Goal: Information Seeking & Learning: Learn about a topic

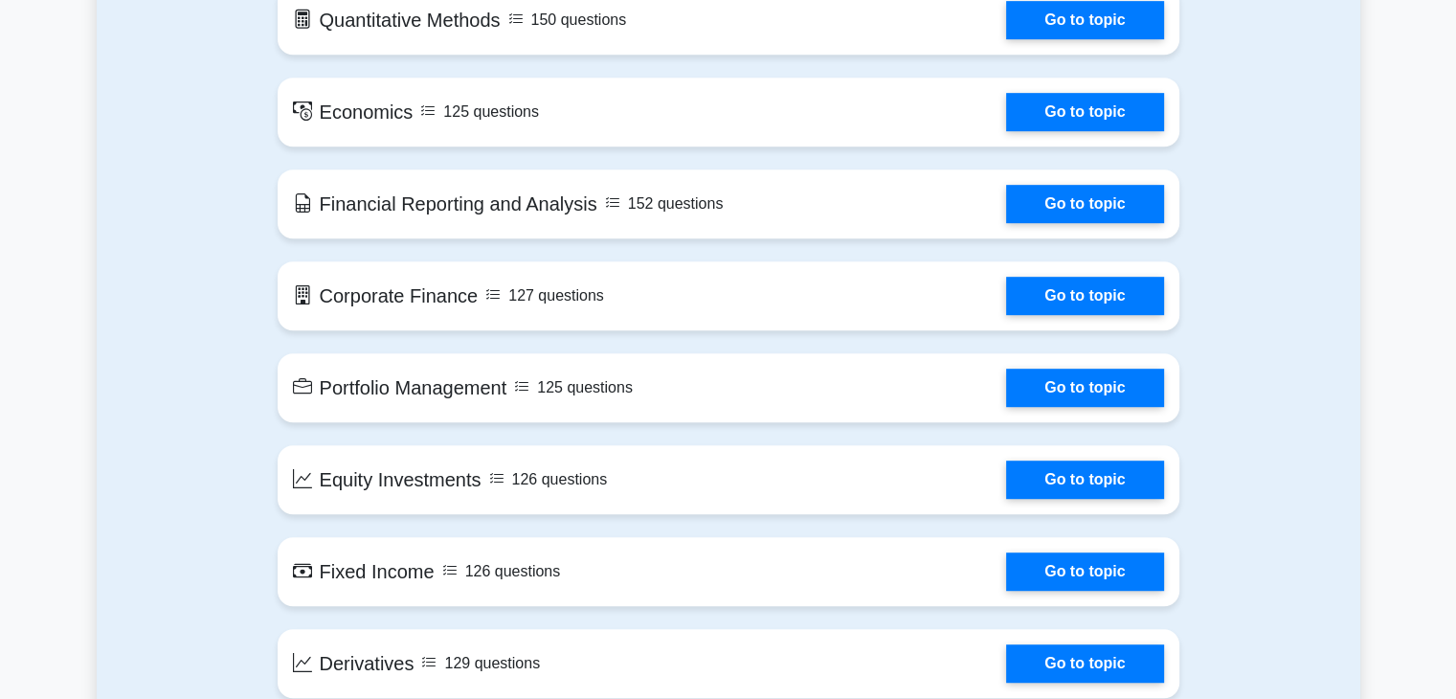
scroll to position [1053, 0]
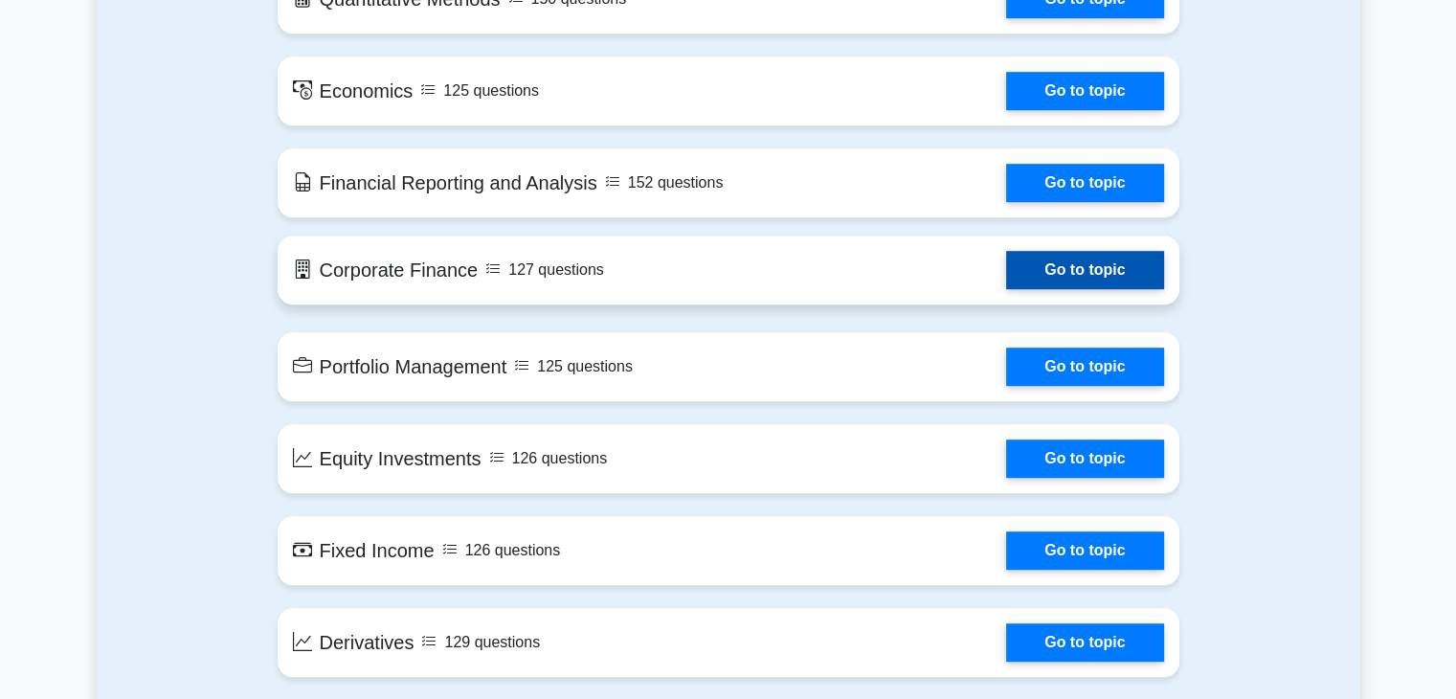
click at [1067, 284] on link "Go to topic" at bounding box center [1084, 270] width 157 height 38
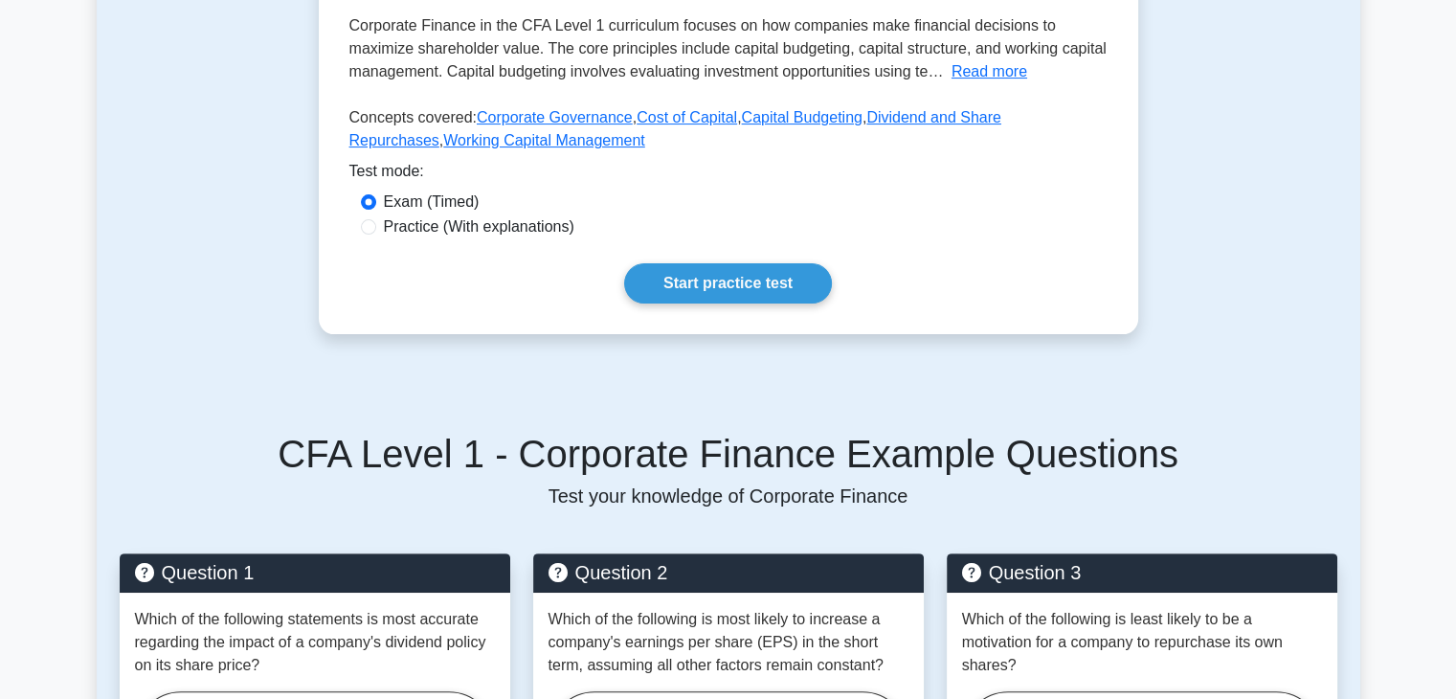
scroll to position [287, 0]
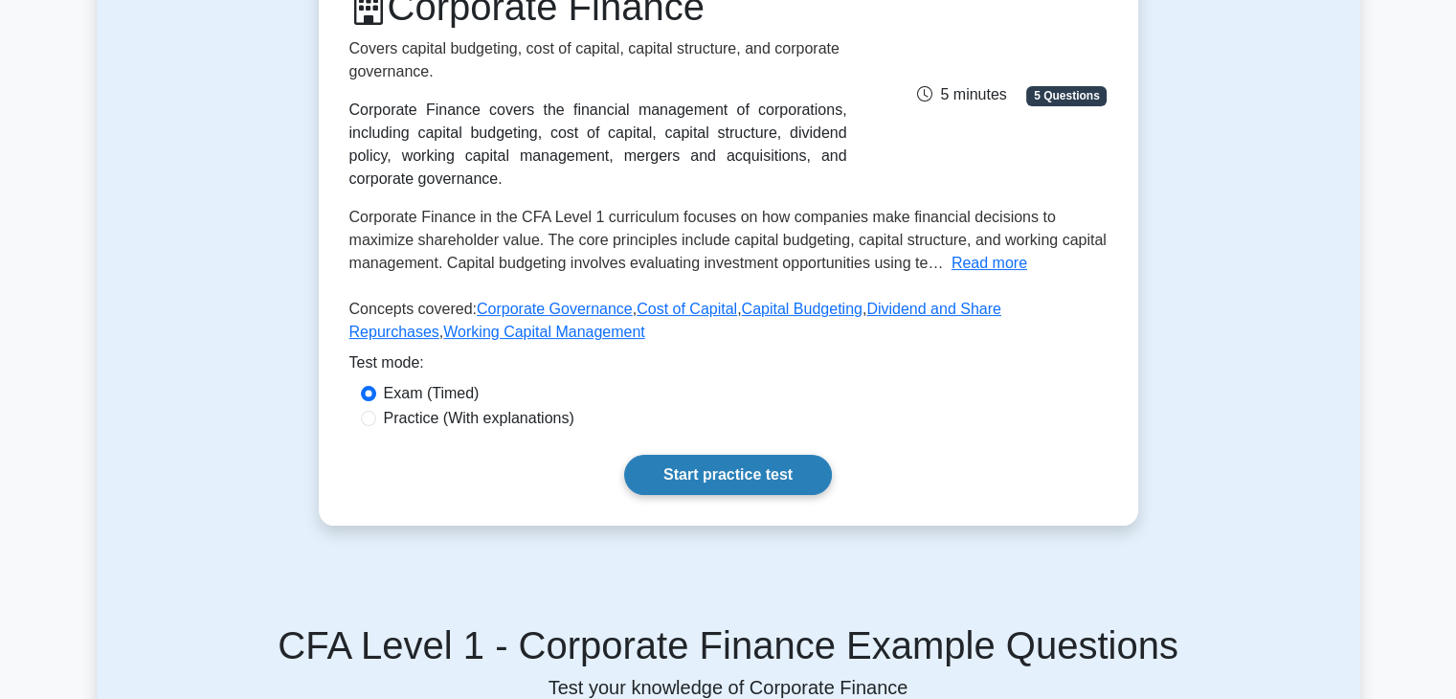
click at [722, 478] on link "Start practice test" at bounding box center [728, 475] width 208 height 40
click at [683, 464] on link "Start practice test" at bounding box center [728, 475] width 208 height 40
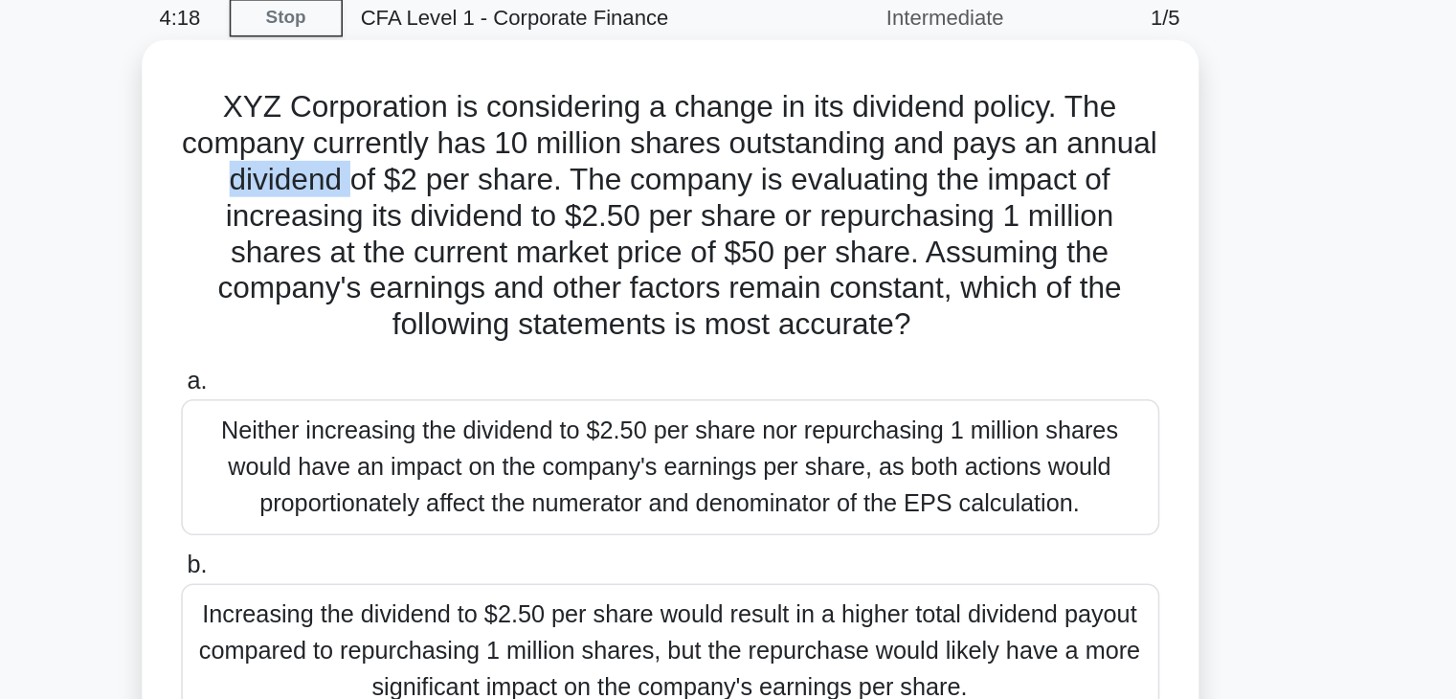
drag, startPoint x: 490, startPoint y: 198, endPoint x: 581, endPoint y: 201, distance: 91.0
click at [575, 201] on h5 "XYZ Corporation is considering a change in its dividend policy. The company cur…" at bounding box center [729, 219] width 624 height 163
click at [596, 198] on h5 "XYZ Corporation is considering a change in its dividend policy. The company cur…" at bounding box center [729, 219] width 624 height 163
click at [609, 196] on h5 "XYZ Corporation is considering a change in its dividend policy. The company cur…" at bounding box center [729, 219] width 624 height 163
drag, startPoint x: 622, startPoint y: 194, endPoint x: 641, endPoint y: 192, distance: 18.3
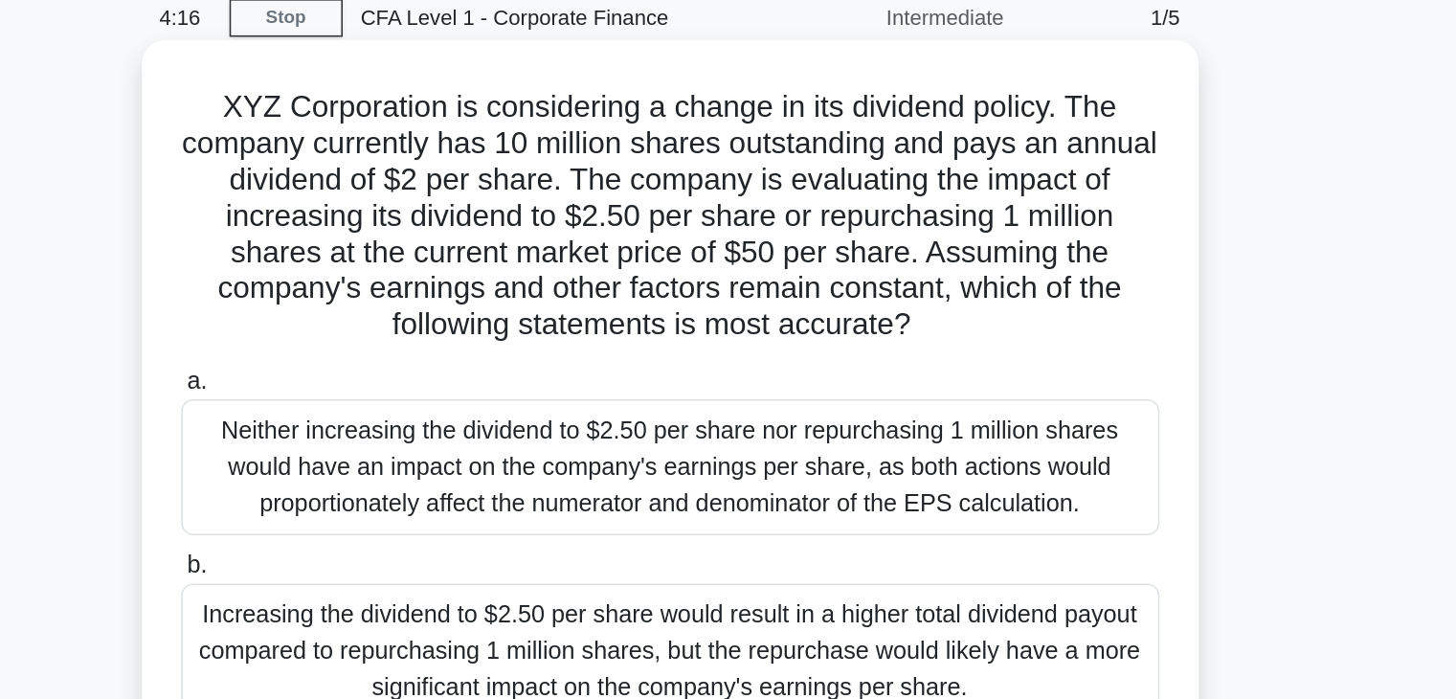
click at [627, 194] on h5 "XYZ Corporation is considering a change in its dividend policy. The company cur…" at bounding box center [729, 219] width 624 height 163
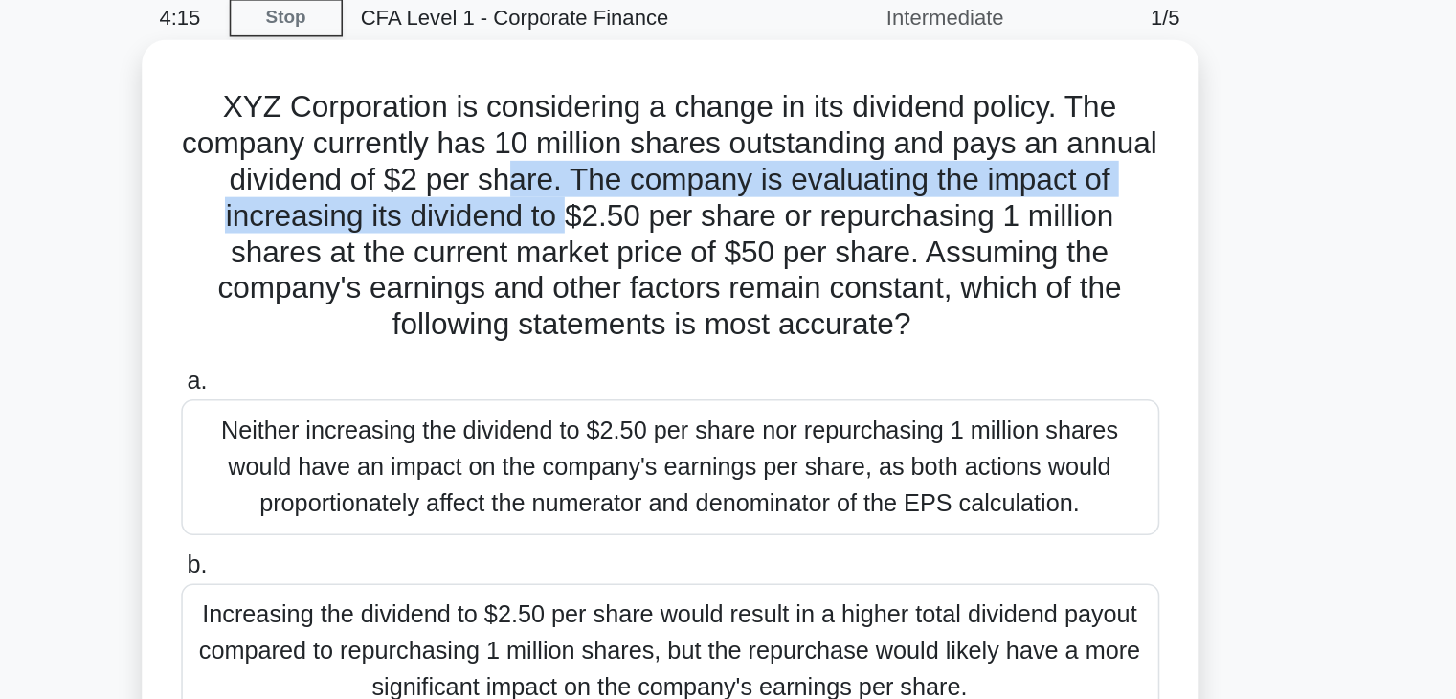
drag, startPoint x: 683, startPoint y: 210, endPoint x: 706, endPoint y: 210, distance: 23.0
click at [691, 210] on h5 "XYZ Corporation is considering a change in its dividend policy. The company cur…" at bounding box center [729, 219] width 624 height 163
click at [731, 201] on h5 "XYZ Corporation is considering a change in its dividend policy. The company cur…" at bounding box center [729, 219] width 624 height 163
click at [712, 192] on h5 "XYZ Corporation is considering a change in its dividend policy. The company cur…" at bounding box center [729, 219] width 624 height 163
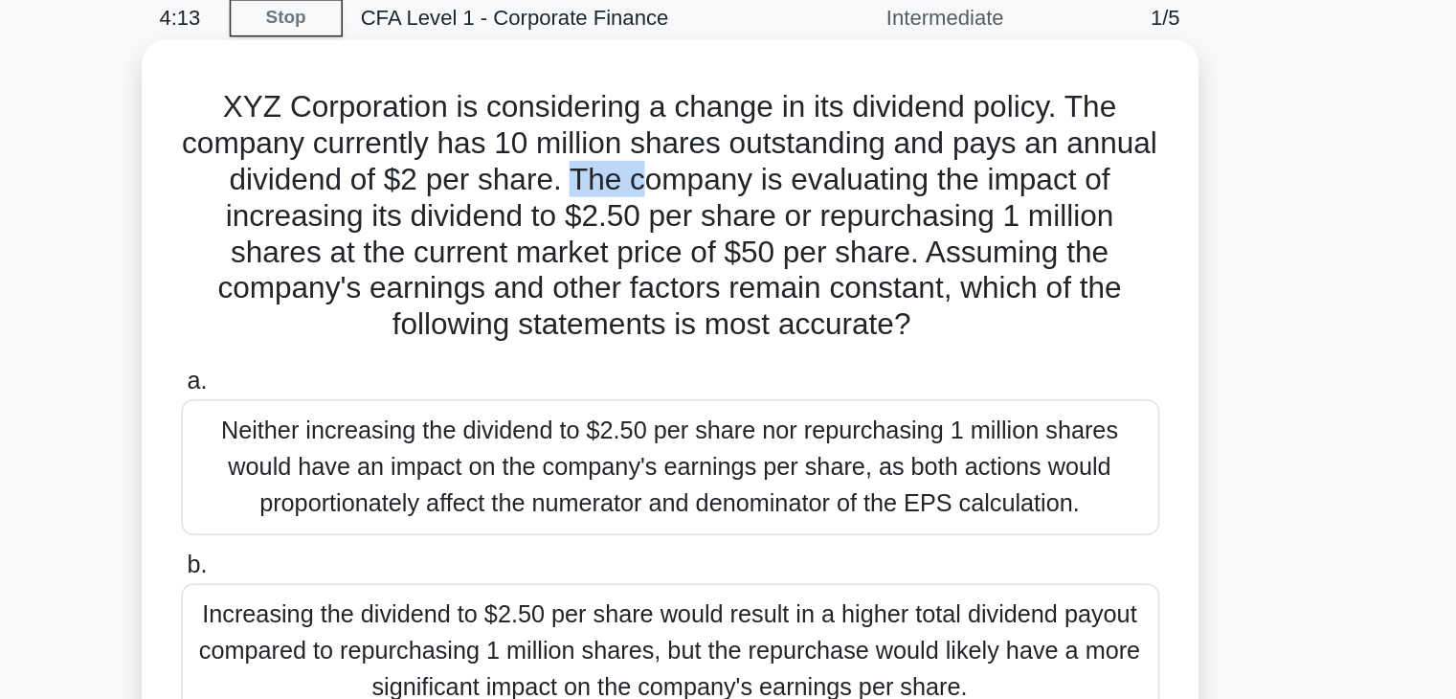
drag, startPoint x: 709, startPoint y: 195, endPoint x: 757, endPoint y: 196, distance: 48.8
click at [755, 196] on h5 "XYZ Corporation is considering a change in its dividend policy. The company cur…" at bounding box center [729, 219] width 624 height 163
drag, startPoint x: 796, startPoint y: 201, endPoint x: 814, endPoint y: 199, distance: 18.3
click at [811, 200] on h5 "XYZ Corporation is considering a change in its dividend policy. The company cur…" at bounding box center [729, 219] width 624 height 163
drag, startPoint x: 814, startPoint y: 199, endPoint x: 834, endPoint y: 196, distance: 20.3
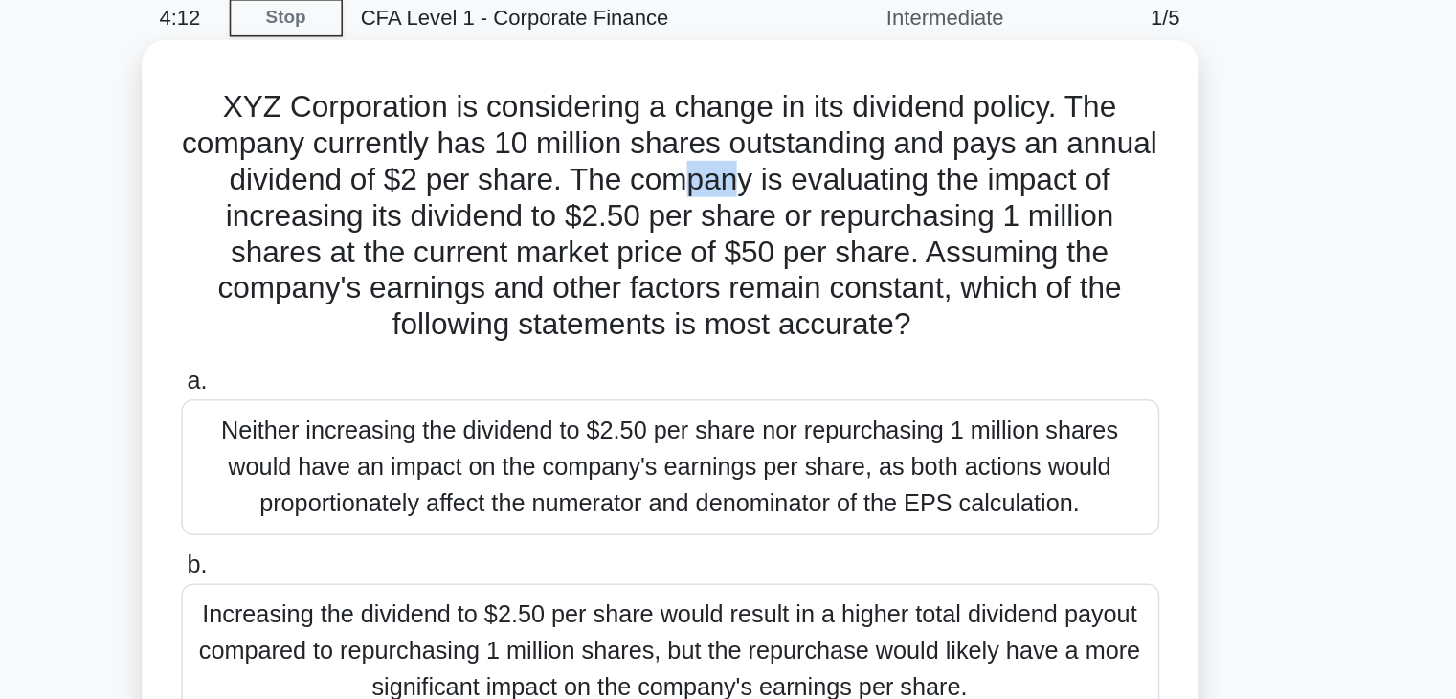
click at [817, 198] on h5 "XYZ Corporation is considering a change in its dividend policy. The company cur…" at bounding box center [729, 219] width 624 height 163
drag, startPoint x: 872, startPoint y: 194, endPoint x: 892, endPoint y: 191, distance: 20.5
click at [883, 193] on h5 "XYZ Corporation is considering a change in its dividend policy. The company cur…" at bounding box center [729, 219] width 624 height 163
click at [913, 188] on h5 "XYZ Corporation is considering a change in its dividend policy. The company cur…" at bounding box center [729, 219] width 624 height 163
click at [953, 191] on h5 "XYZ Corporation is considering a change in its dividend policy. The company cur…" at bounding box center [729, 219] width 624 height 163
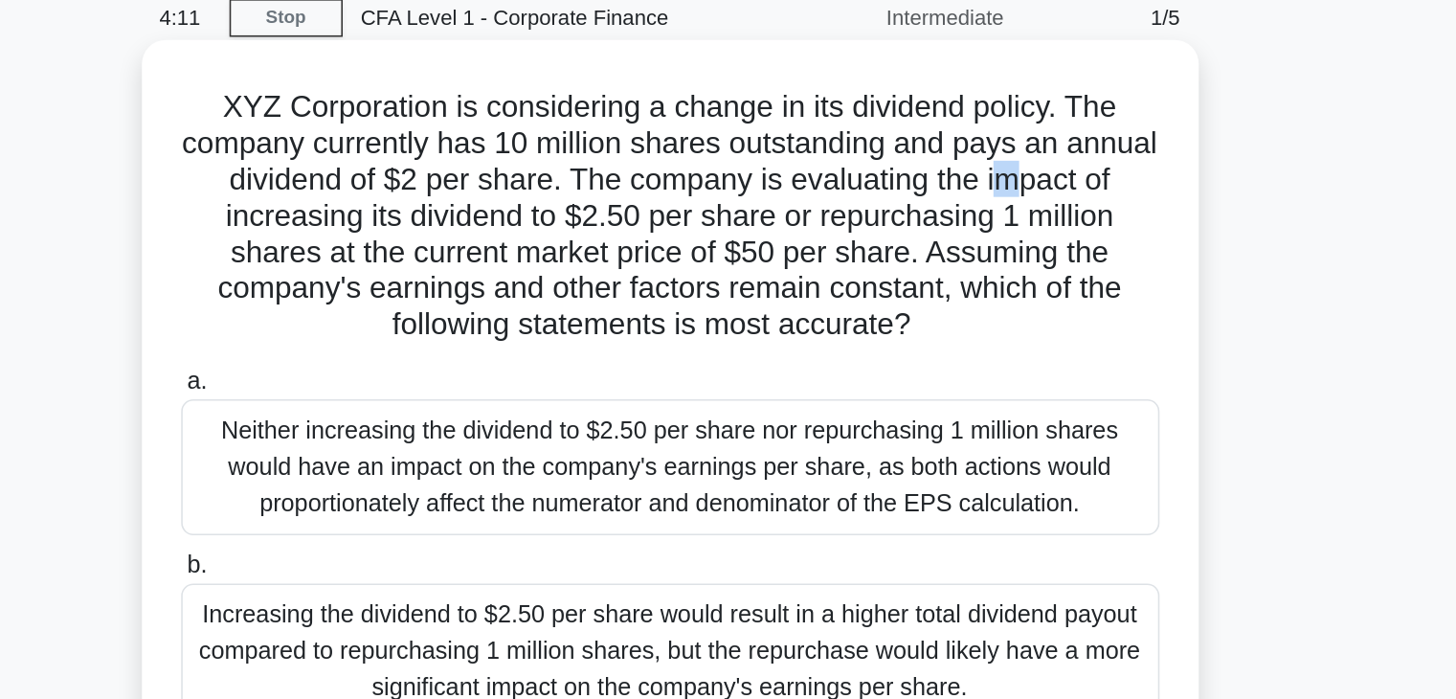
drag, startPoint x: 989, startPoint y: 191, endPoint x: 1002, endPoint y: 191, distance: 12.5
click at [997, 191] on h5 "XYZ Corporation is considering a change in its dividend policy. The company cur…" at bounding box center [729, 219] width 624 height 163
click at [1020, 191] on h5 "XYZ Corporation is considering a change in its dividend policy. The company cur…" at bounding box center [729, 219] width 624 height 163
drag, startPoint x: 1036, startPoint y: 191, endPoint x: 958, endPoint y: 221, distance: 83.0
click at [1038, 191] on h5 "XYZ Corporation is considering a change in its dividend policy. The company cur…" at bounding box center [729, 219] width 624 height 163
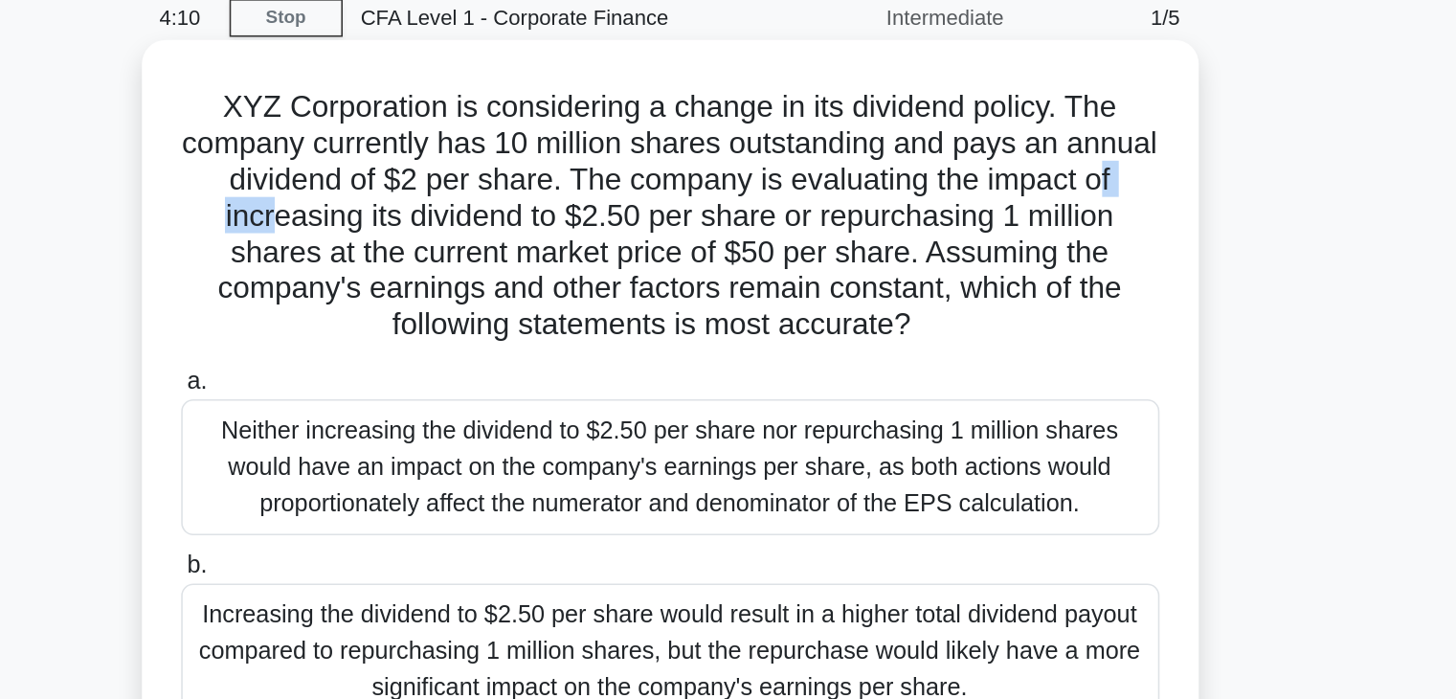
drag, startPoint x: 467, startPoint y: 216, endPoint x: 507, endPoint y: 216, distance: 40.2
click at [507, 216] on h5 "XYZ Corporation is considering a change in its dividend policy. The company cur…" at bounding box center [729, 219] width 624 height 163
click at [560, 214] on h5 "XYZ Corporation is considering a change in its dividend policy. The company cur…" at bounding box center [729, 219] width 624 height 163
click at [610, 214] on h5 "XYZ Corporation is considering a change in its dividend policy. The company cur…" at bounding box center [729, 219] width 624 height 163
click at [678, 214] on h5 "XYZ Corporation is considering a change in its dividend policy. The company cur…" at bounding box center [729, 219] width 624 height 163
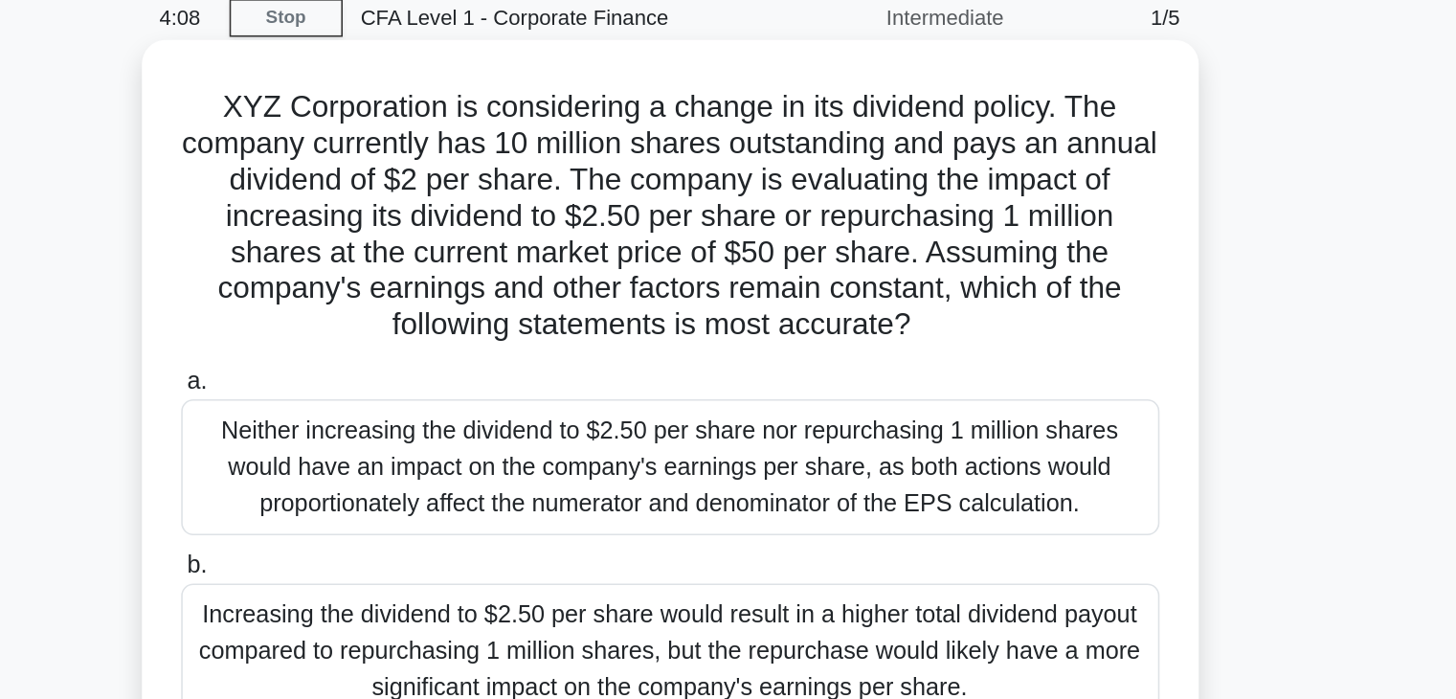
drag, startPoint x: 704, startPoint y: 217, endPoint x: 723, endPoint y: 217, distance: 19.1
click at [715, 218] on h5 "XYZ Corporation is considering a change in its dividend policy. The company cur…" at bounding box center [729, 219] width 624 height 163
drag, startPoint x: 741, startPoint y: 218, endPoint x: 760, endPoint y: 218, distance: 19.1
click at [752, 218] on h5 "XYZ Corporation is considering a change in its dividend policy. The company cur…" at bounding box center [729, 219] width 624 height 163
drag, startPoint x: 806, startPoint y: 223, endPoint x: 834, endPoint y: 224, distance: 27.8
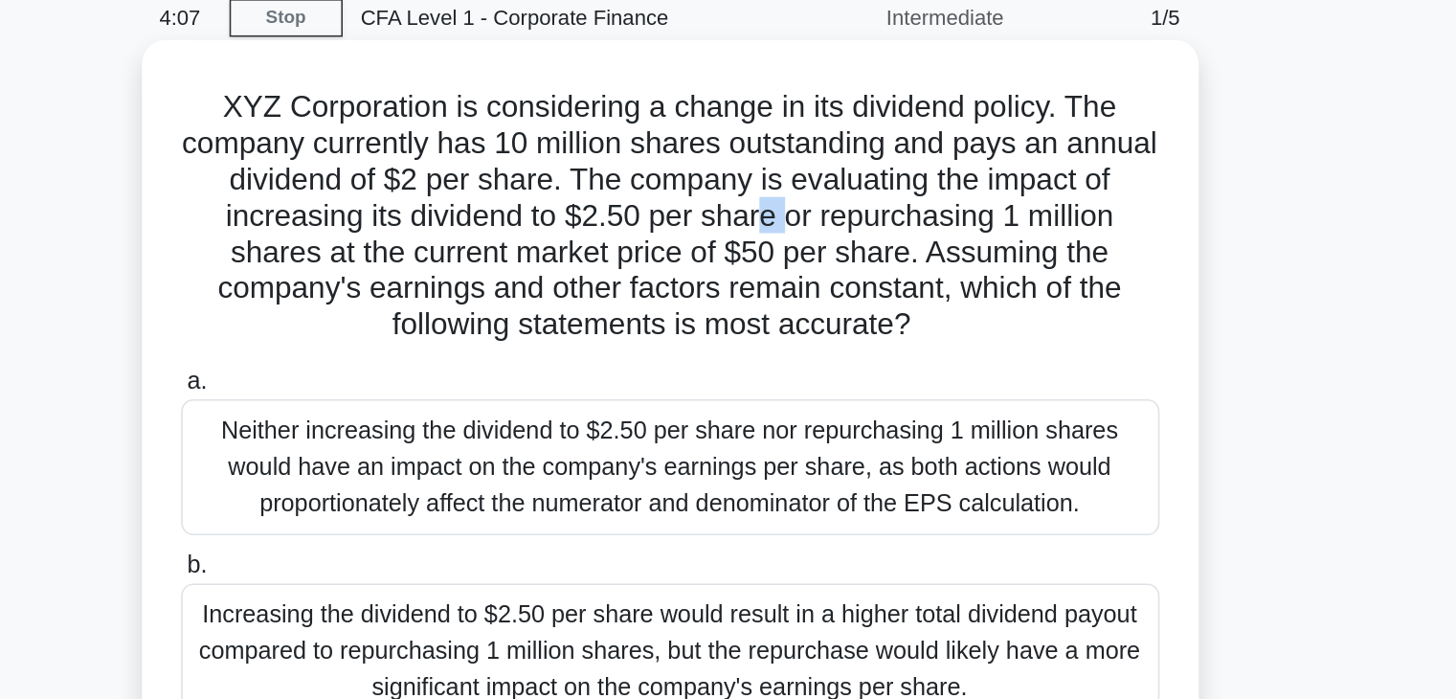
click at [824, 224] on h5 "XYZ Corporation is considering a change in its dividend policy. The company cur…" at bounding box center [729, 219] width 624 height 163
drag, startPoint x: 856, startPoint y: 223, endPoint x: 876, endPoint y: 218, distance: 20.7
click at [866, 221] on h5 "XYZ Corporation is considering a change in its dividend policy. The company cur…" at bounding box center [729, 219] width 624 height 163
drag, startPoint x: 896, startPoint y: 216, endPoint x: 932, endPoint y: 211, distance: 35.9
click at [912, 212] on h5 "XYZ Corporation is considering a change in its dividend policy. The company cur…" at bounding box center [729, 219] width 624 height 163
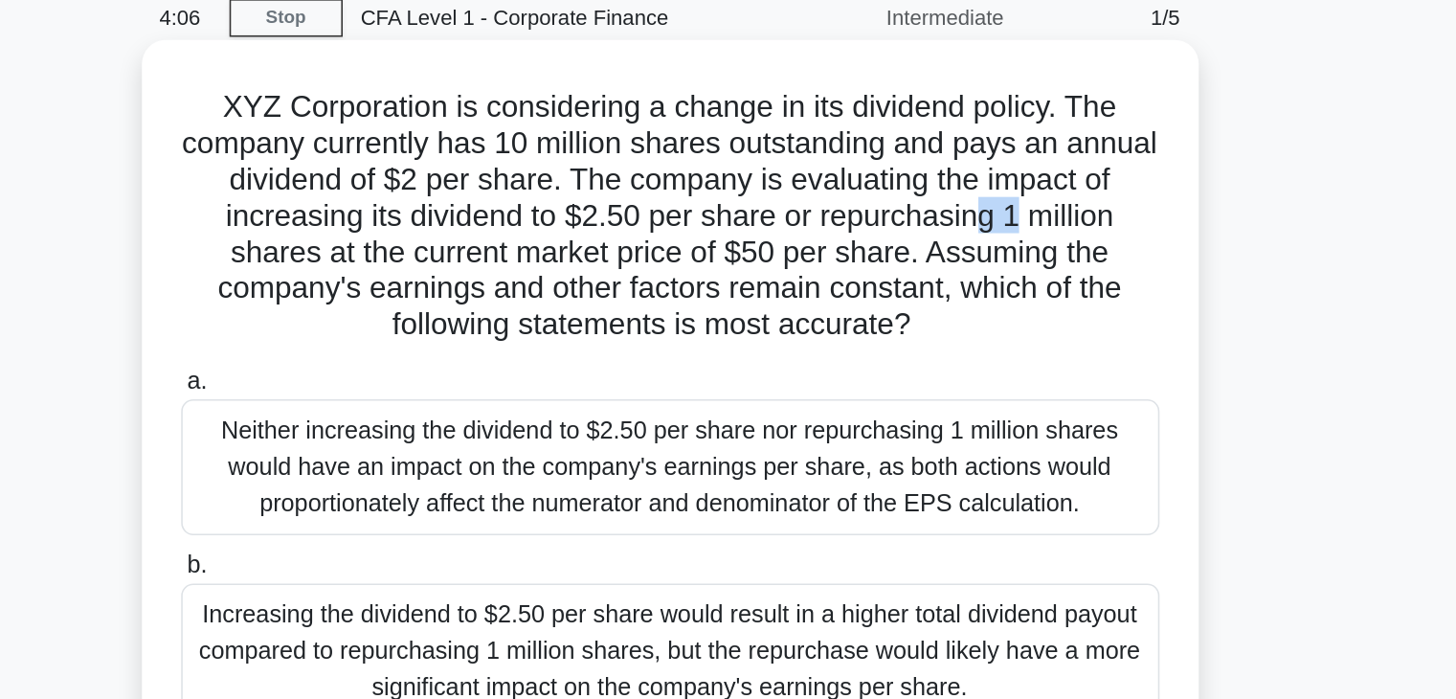
drag, startPoint x: 958, startPoint y: 214, endPoint x: 980, endPoint y: 213, distance: 22.1
click at [978, 214] on h5 "XYZ Corporation is considering a change in its dividend policy. The company cur…" at bounding box center [729, 219] width 624 height 163
click at [1013, 210] on h5 "XYZ Corporation is considering a change in its dividend policy. The company cur…" at bounding box center [729, 219] width 624 height 163
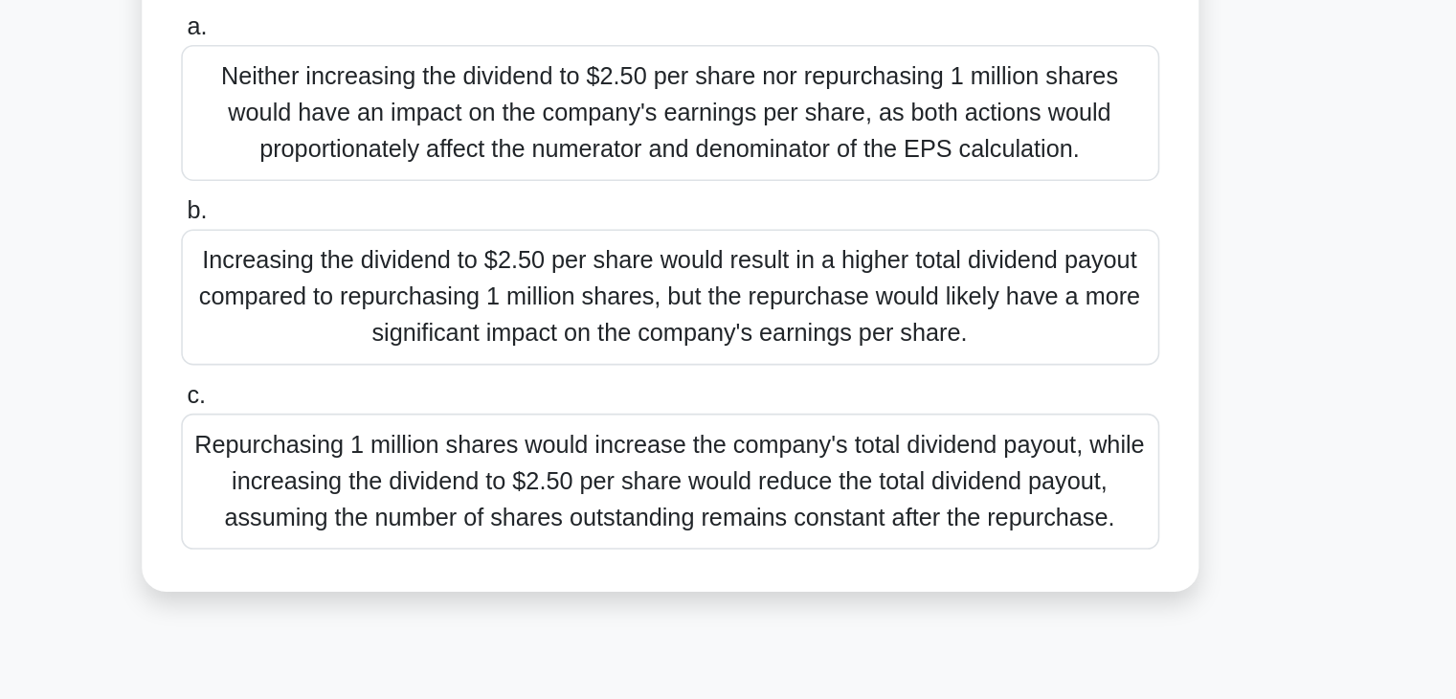
scroll to position [66, 0]
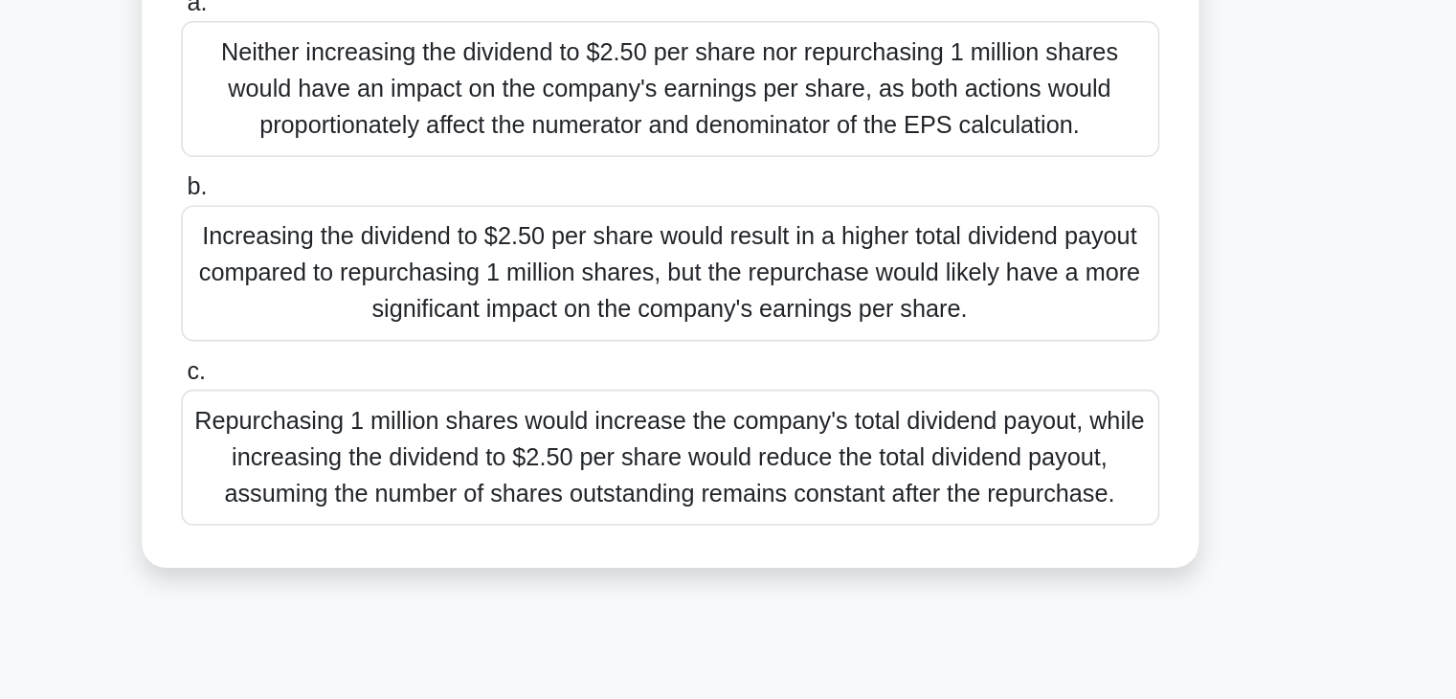
drag, startPoint x: 423, startPoint y: 519, endPoint x: 1009, endPoint y: 555, distance: 587.1
click at [1009, 555] on div "Repurchasing 1 million shares would increase the company's total dividend payou…" at bounding box center [728, 546] width 620 height 86
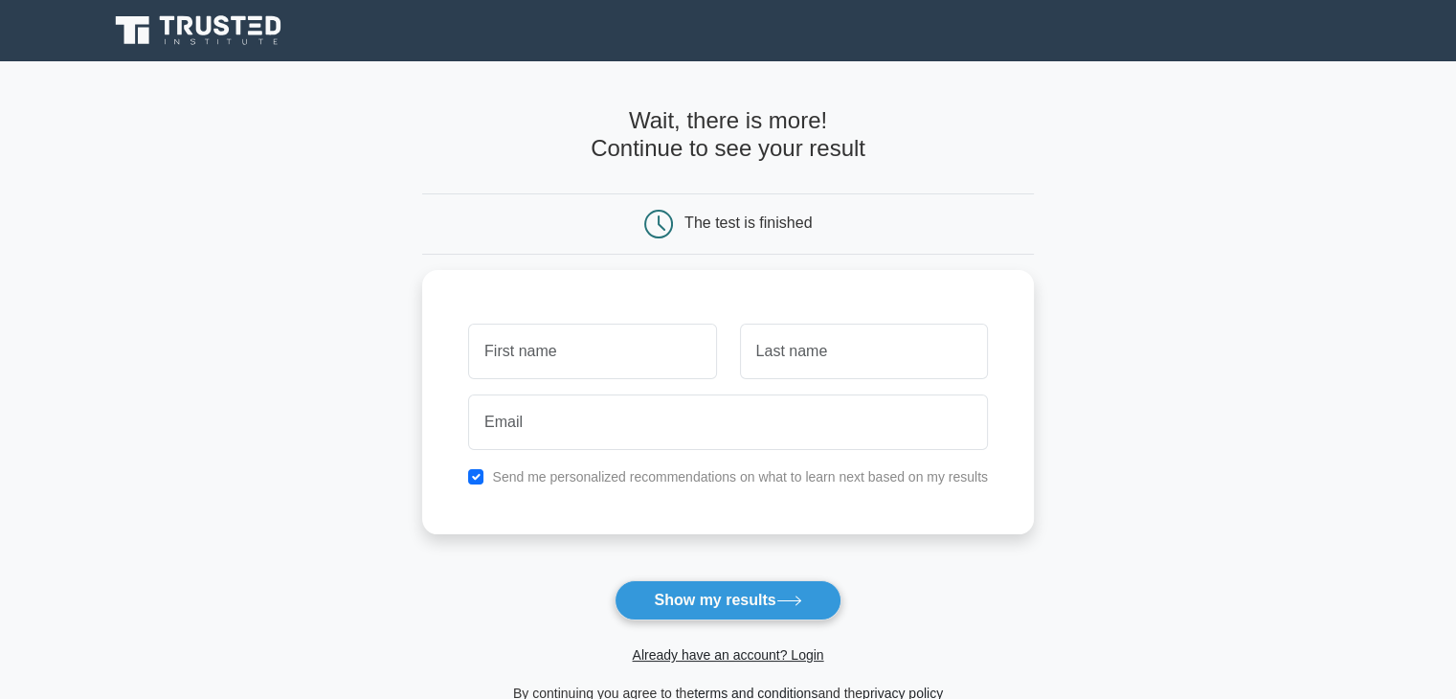
click at [729, 266] on form "Wait, there is more! Continue to see your result The test is finished and the" at bounding box center [728, 405] width 612 height 597
drag, startPoint x: 705, startPoint y: 218, endPoint x: 642, endPoint y: 219, distance: 62.2
click at [642, 219] on div "The test is finished" at bounding box center [729, 224] width 408 height 29
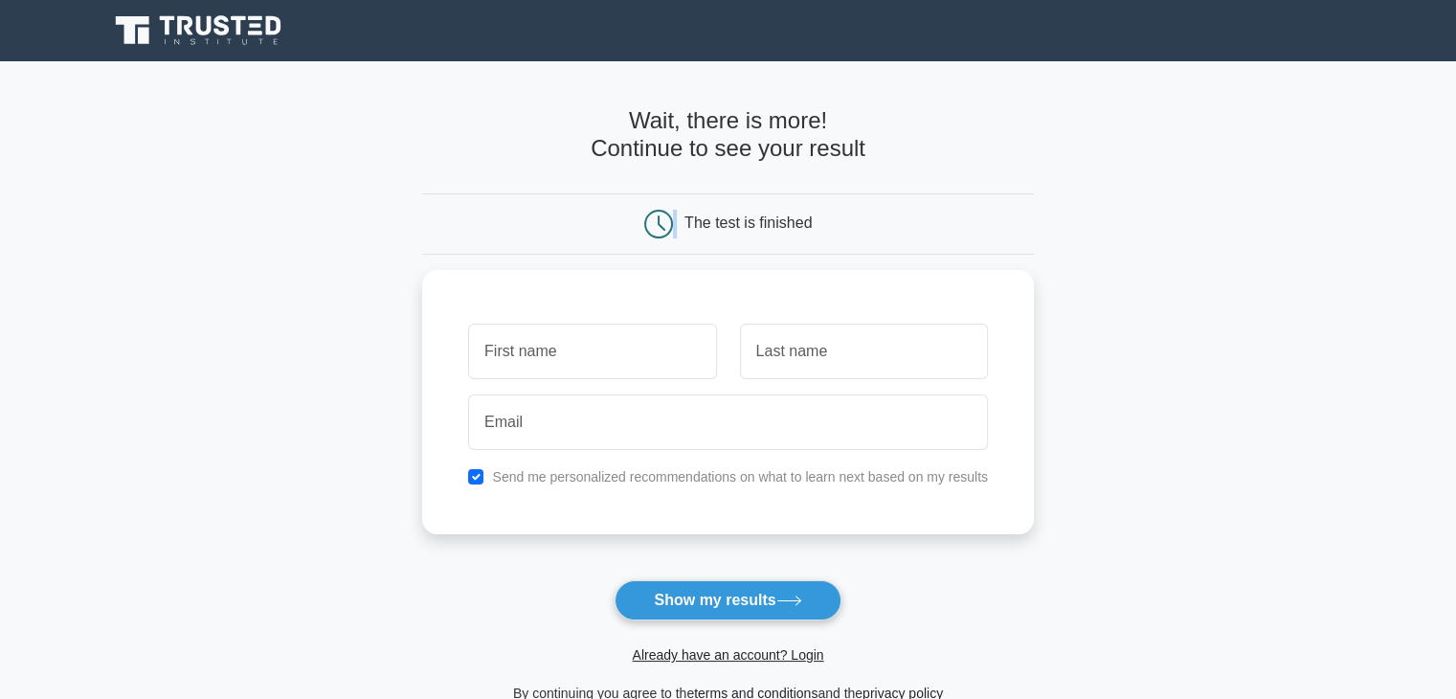
drag, startPoint x: 642, startPoint y: 219, endPoint x: 652, endPoint y: 223, distance: 10.3
click at [652, 223] on div "The test is finished" at bounding box center [729, 224] width 408 height 29
click at [652, 223] on icon at bounding box center [658, 224] width 29 height 29
